Goal: Browse casually: Explore the website without a specific task or goal

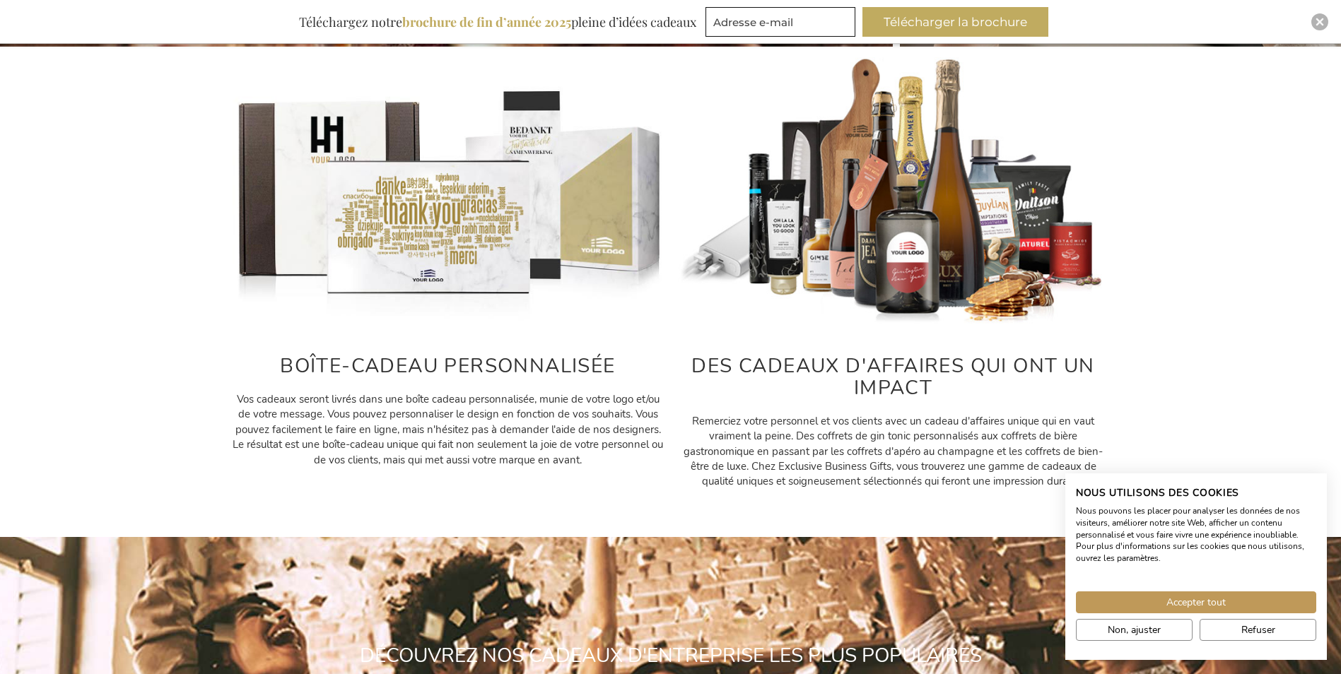
scroll to position [636, 0]
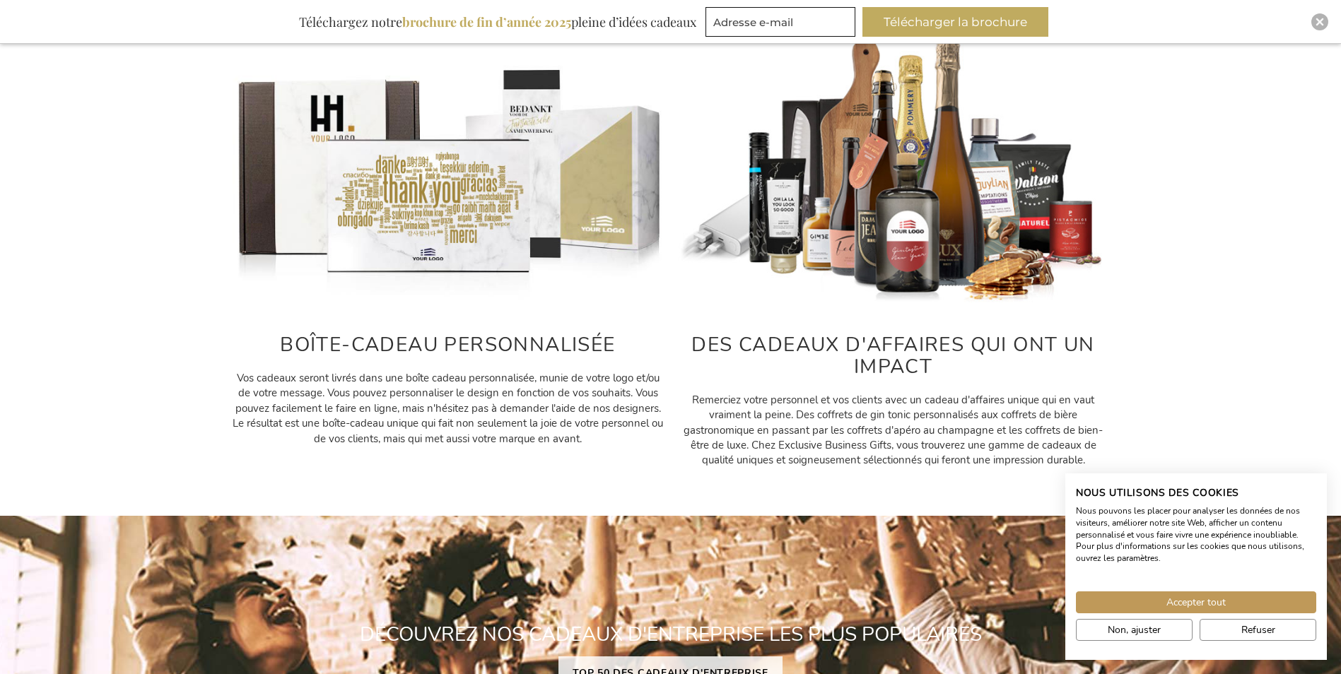
click at [1323, 400] on div "BOÎTE-CADEAU PERSONNALISÉE Vos cadeaux seront livrés dans une boîte cadeau pers…" at bounding box center [670, 252] width 1341 height 447
click at [1214, 596] on span "Accepter tout" at bounding box center [1195, 602] width 59 height 15
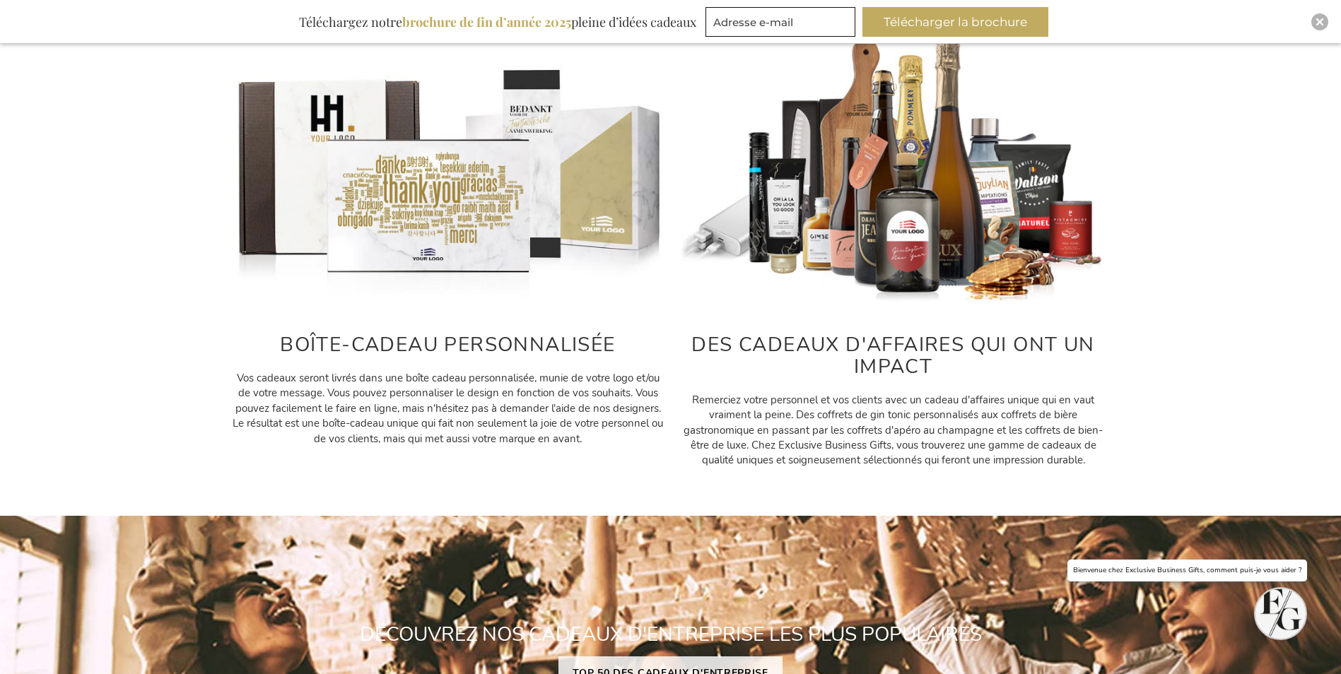
click at [458, 226] on img at bounding box center [448, 170] width 431 height 269
click at [458, 257] on img at bounding box center [448, 170] width 431 height 269
click at [464, 339] on h2 "BOÎTE-CADEAU PERSONNALISÉE" at bounding box center [448, 345] width 431 height 22
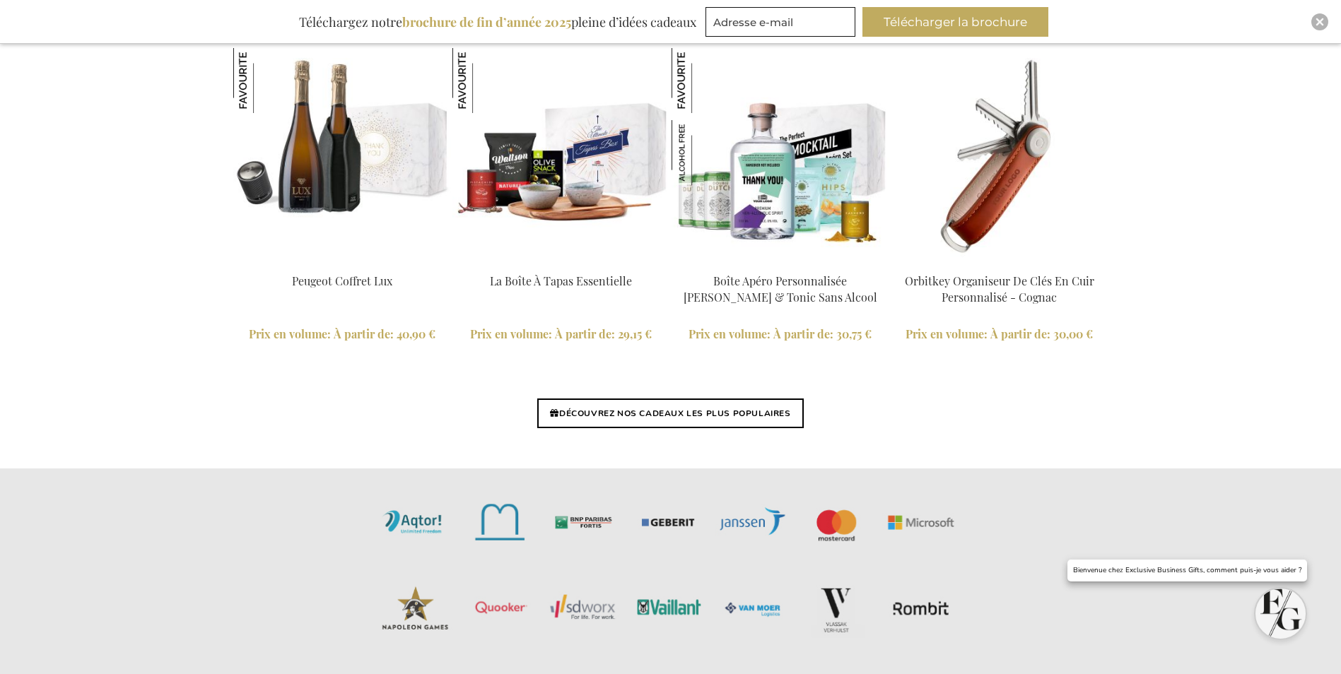
scroll to position [3350, 0]
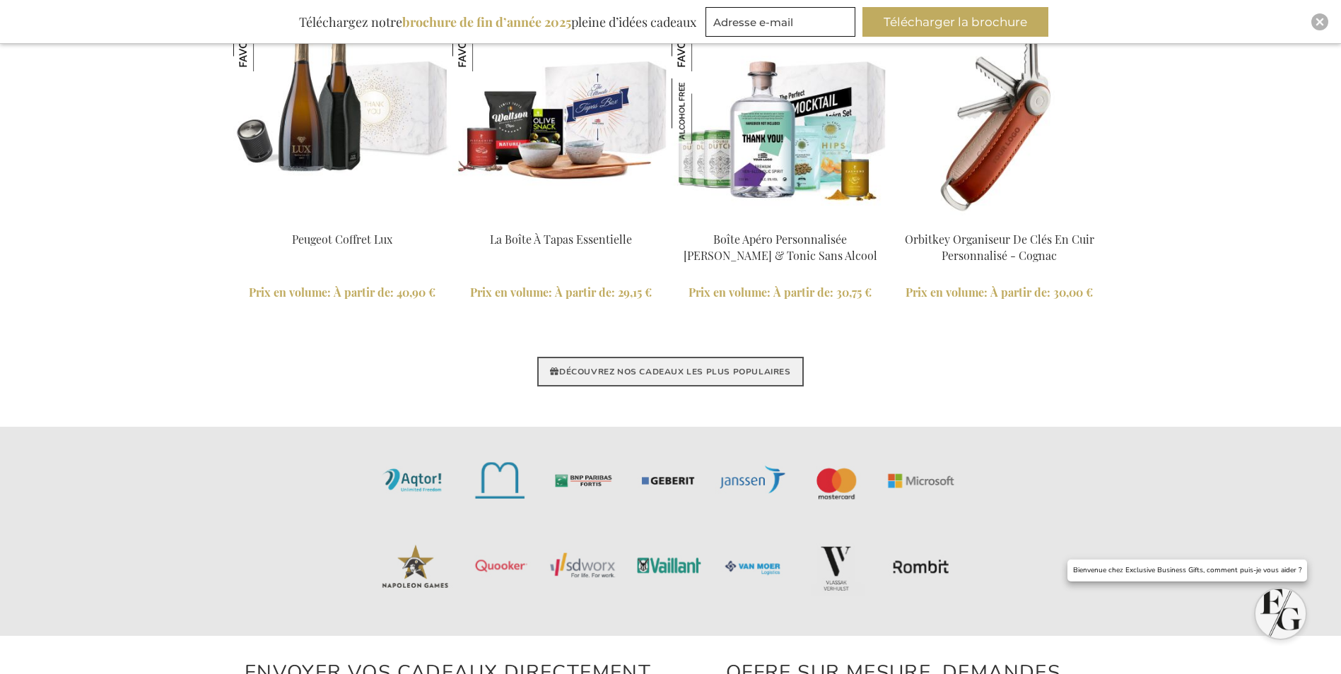
click at [710, 368] on link "DÉCOUVREZ NOS CADEAUX LES PLUS POPULAIRES" at bounding box center [670, 372] width 266 height 30
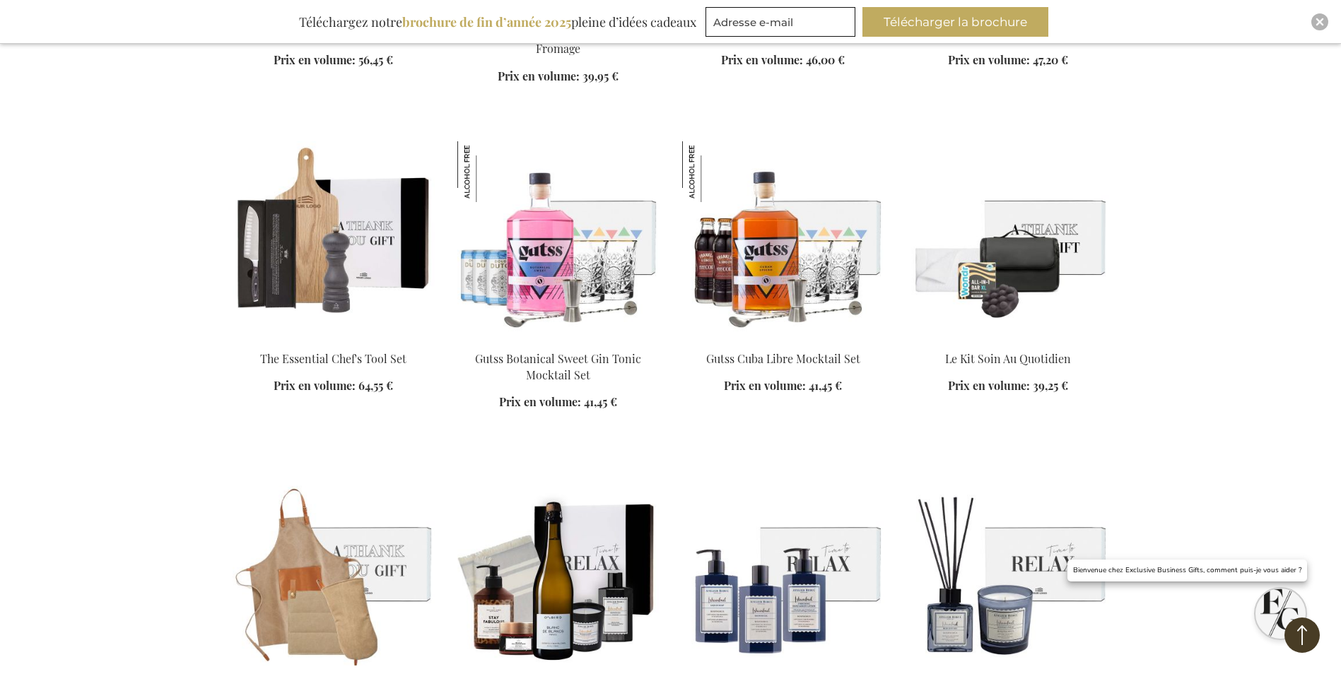
scroll to position [1626, 0]
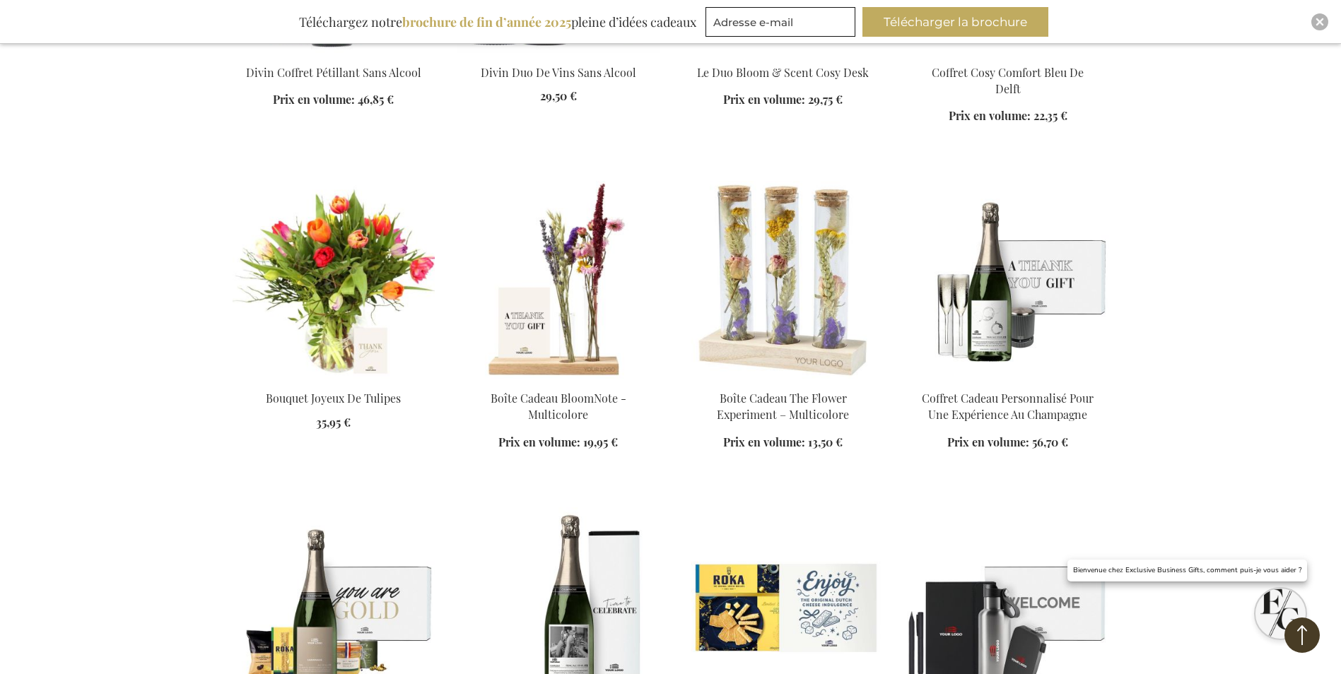
scroll to position [2545, 0]
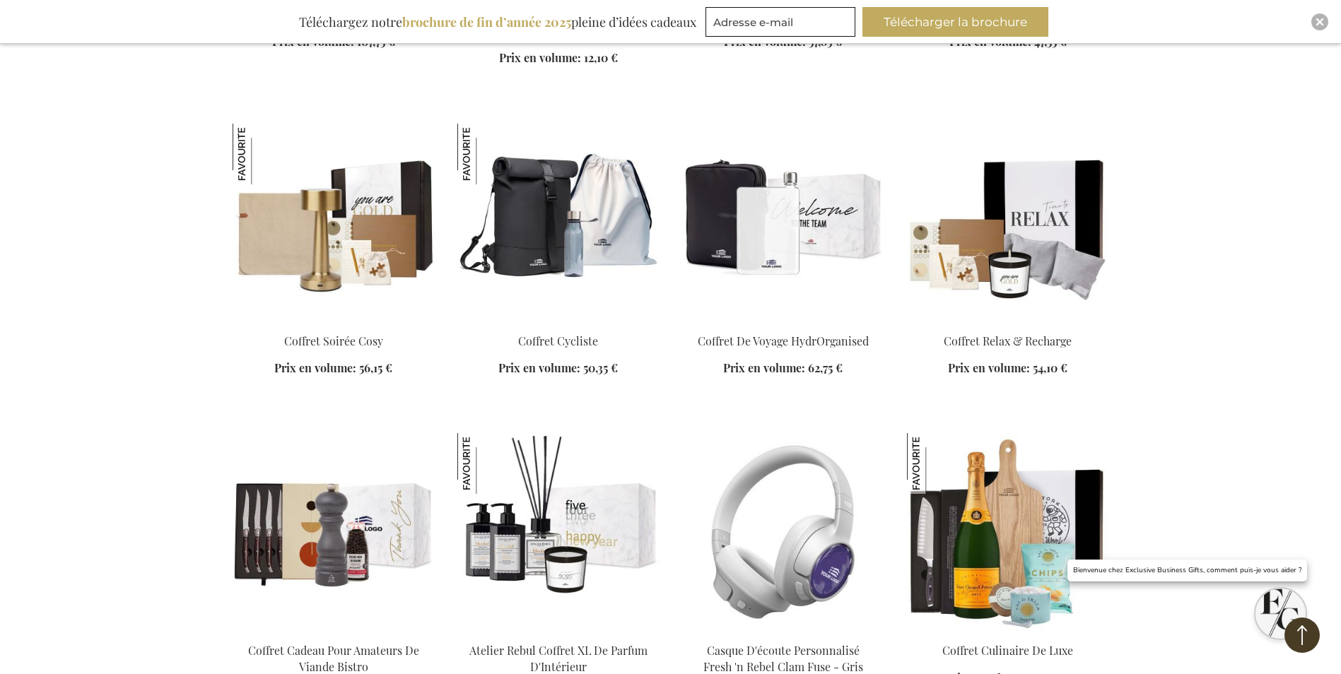
scroll to position [4100, 0]
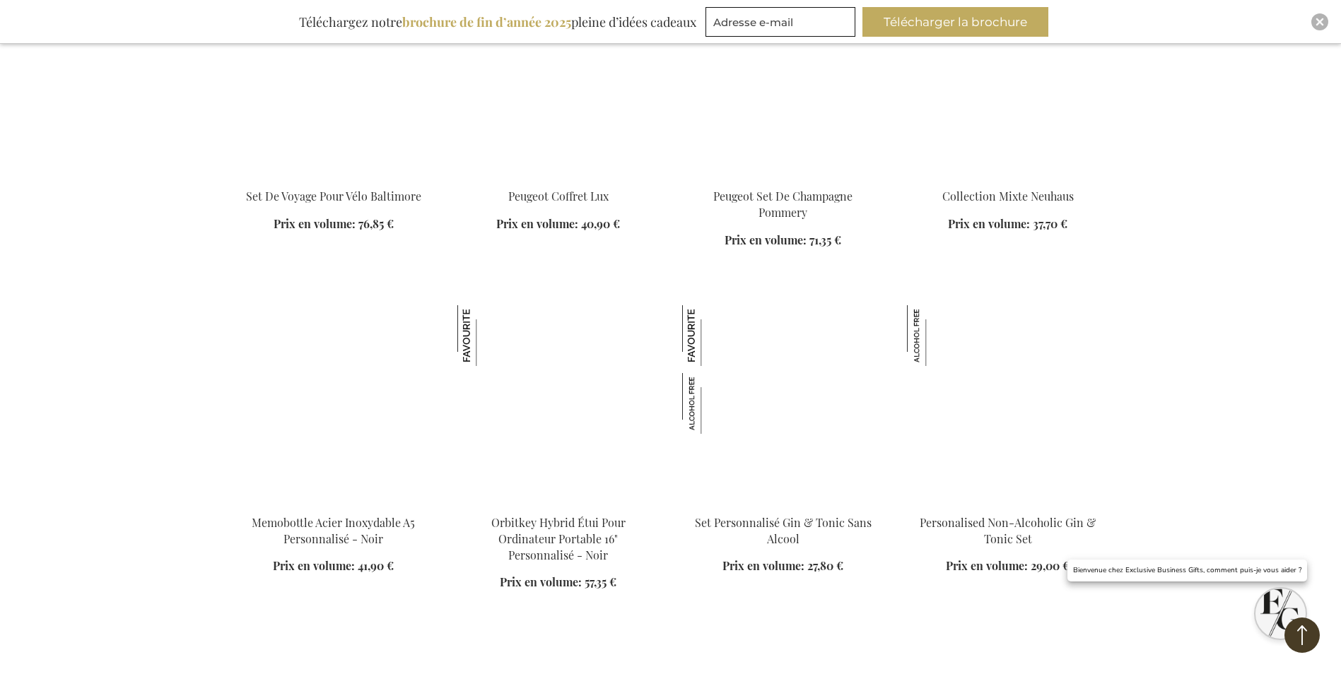
scroll to position [5231, 0]
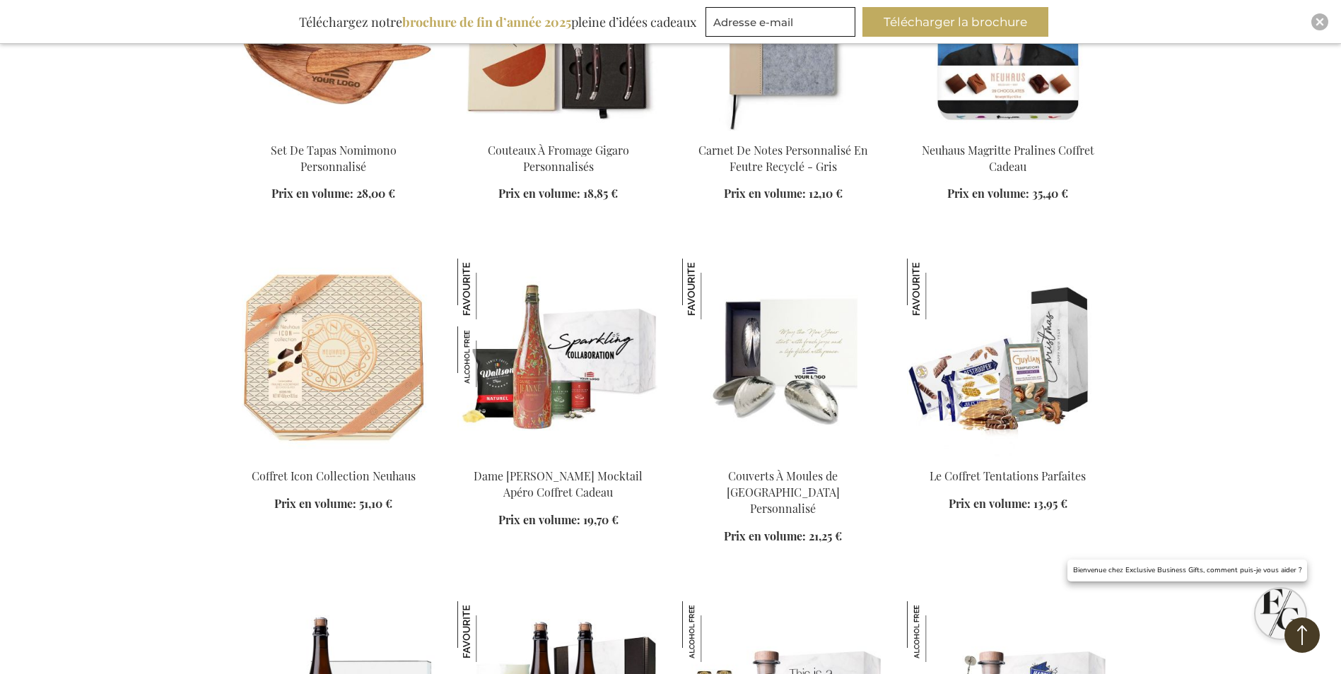
scroll to position [6291, 0]
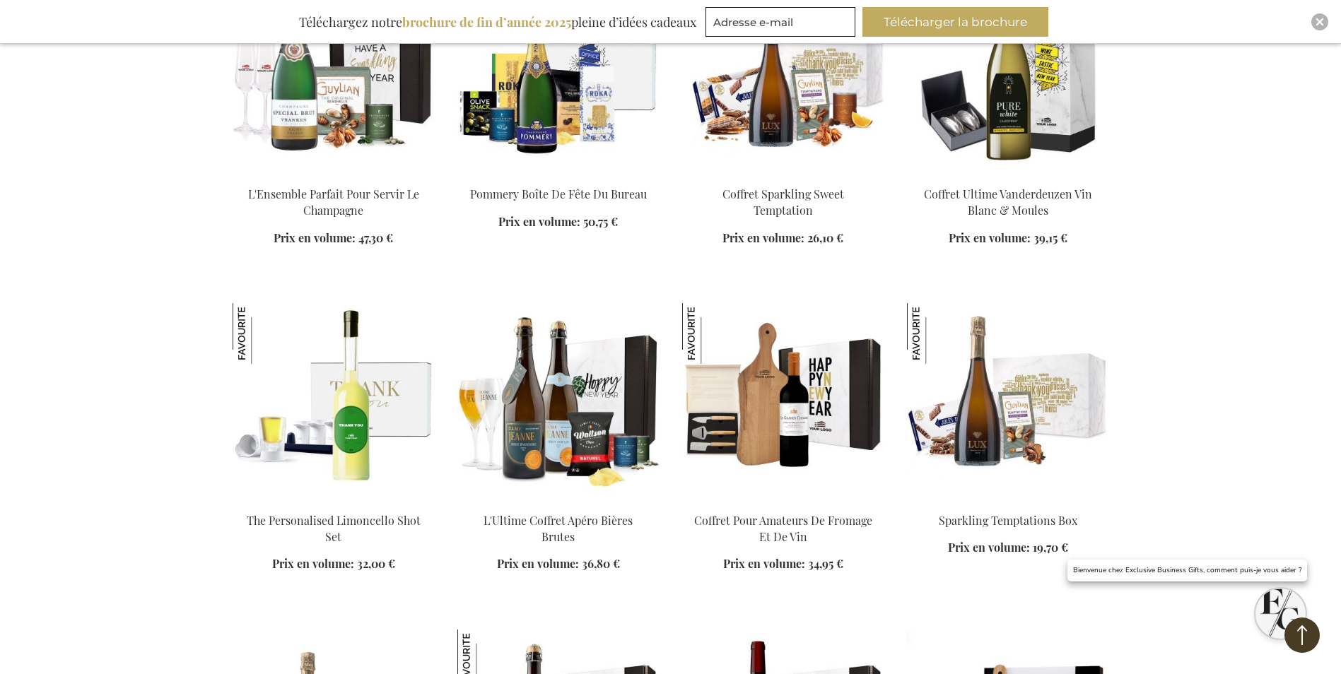
scroll to position [9189, 0]
